Goal: Communication & Community: Answer question/provide support

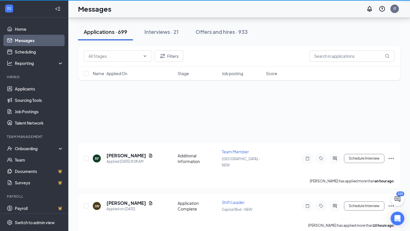
click at [20, 42] on link "Messages" at bounding box center [39, 40] width 49 height 11
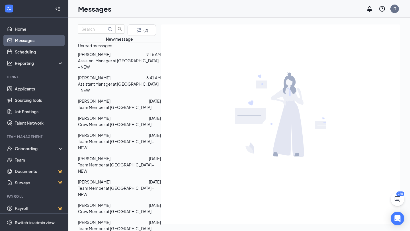
click at [110, 80] on span "[PERSON_NAME]" at bounding box center [94, 77] width 32 height 5
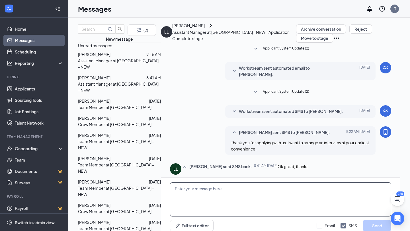
click at [182, 182] on textarea at bounding box center [280, 199] width 221 height 34
type textarea "[DATE] 4 PM?"
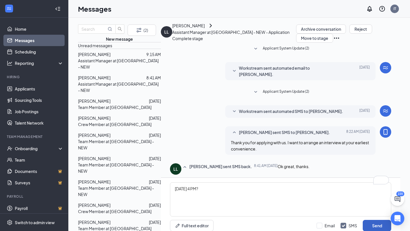
click at [370, 220] on button "Send" at bounding box center [376, 225] width 28 height 11
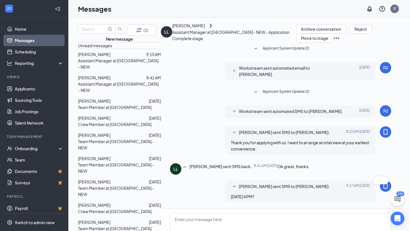
scroll to position [67, 0]
click at [102, 57] on span "[PERSON_NAME]" at bounding box center [94, 54] width 32 height 5
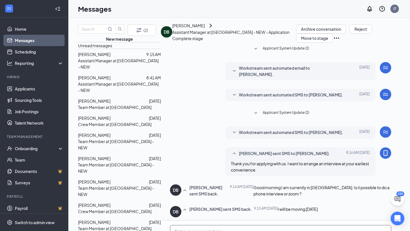
scroll to position [94, 0]
type textarea "Yes, are you available [DATE]?"
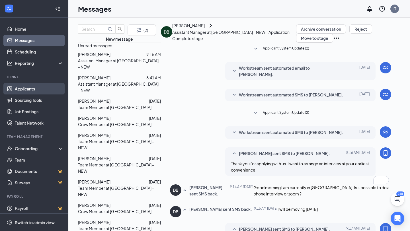
click at [30, 87] on link "Applicants" at bounding box center [39, 88] width 49 height 11
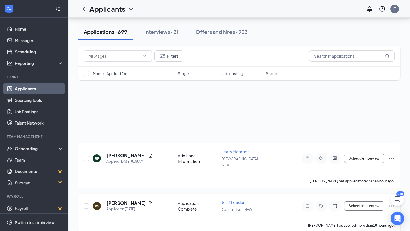
scroll to position [75, 0]
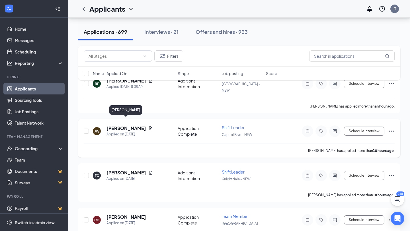
click at [123, 125] on h5 "[PERSON_NAME]" at bounding box center [126, 128] width 40 height 6
click at [127, 122] on div at bounding box center [205, 115] width 410 height 231
click at [127, 125] on h5 "[PERSON_NAME]" at bounding box center [126, 128] width 40 height 6
click at [115, 125] on h5 "[PERSON_NAME]" at bounding box center [126, 128] width 40 height 6
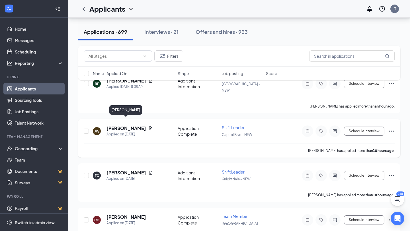
click at [131, 125] on h5 "[PERSON_NAME]" at bounding box center [126, 128] width 40 height 6
